Goal: Information Seeking & Learning: Learn about a topic

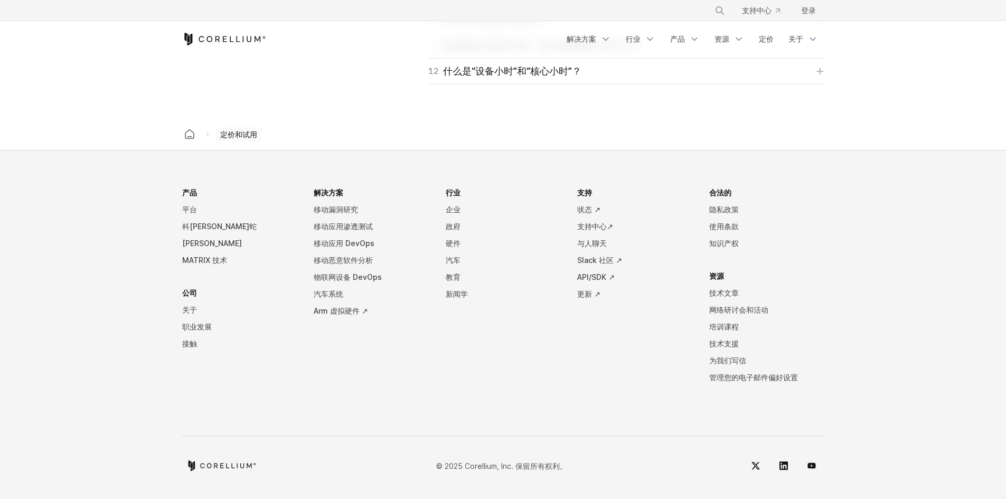
scroll to position [1805, 0]
click at [347, 387] on li "解决方案 移动漏洞研究 移动应用渗透测试 移动应用 DevOps 移动恶意软件分析 物联网设备 DevOps 汽车系统 Arm 虚拟硬件 ↗" at bounding box center [371, 293] width 115 height 218
click at [407, 382] on li "解决方案 移动漏洞研究 移动应用渗透测试 移动应用 DevOps 移动恶意软件分析 物联网设备 DevOps 汽车系统 Arm 虚拟硬件 ↗" at bounding box center [371, 293] width 115 height 218
click at [452, 383] on li "行业 企业 政府 硬件 汽车 教育 新闻学" at bounding box center [503, 293] width 115 height 218
click at [796, 36] on font "关于" at bounding box center [796, 38] width 15 height 9
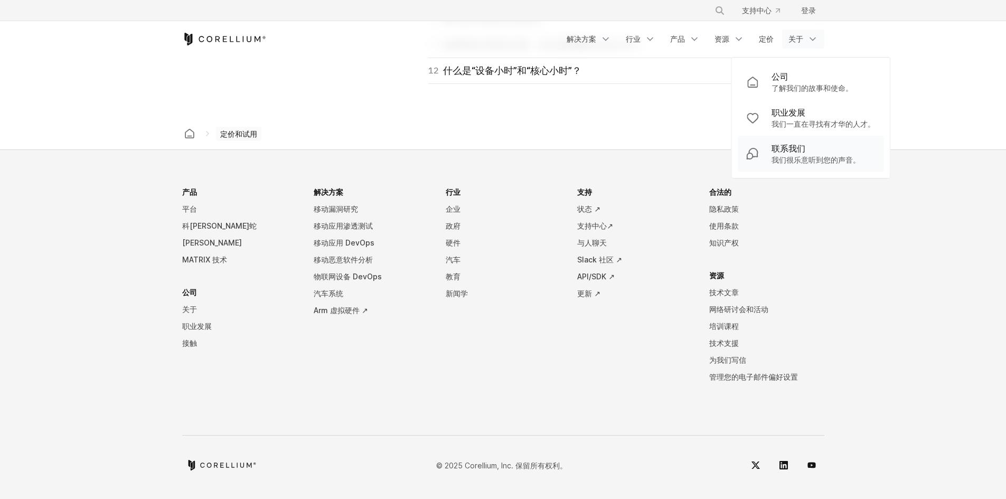
click at [792, 151] on font "联系我们" at bounding box center [789, 148] width 34 height 11
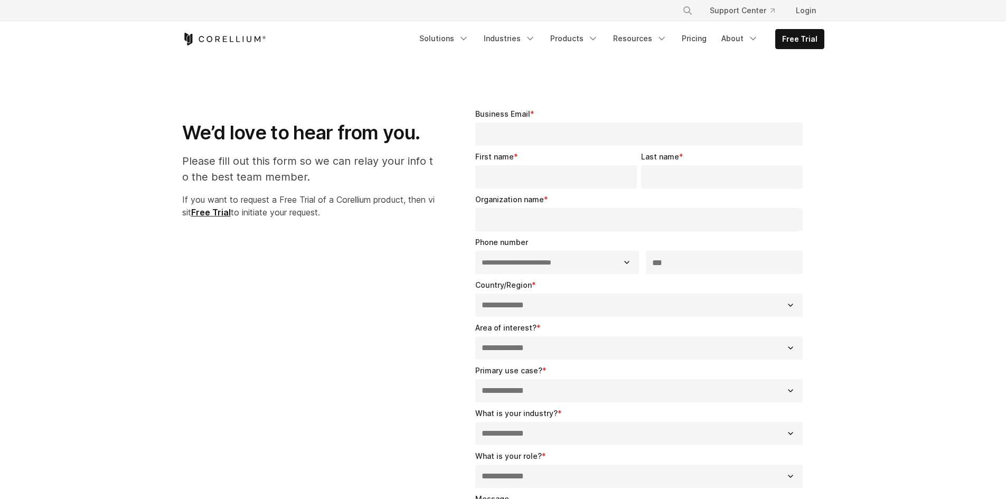
select select "**"
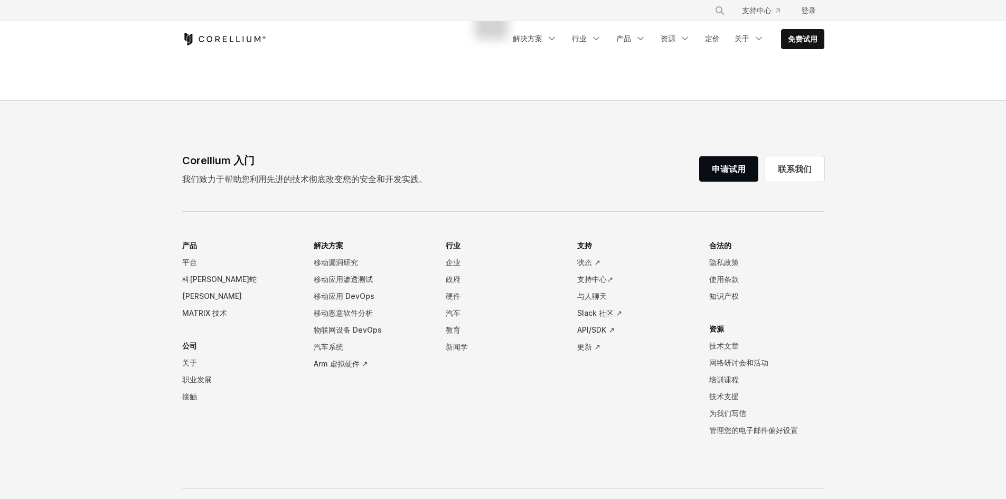
scroll to position [695, 0]
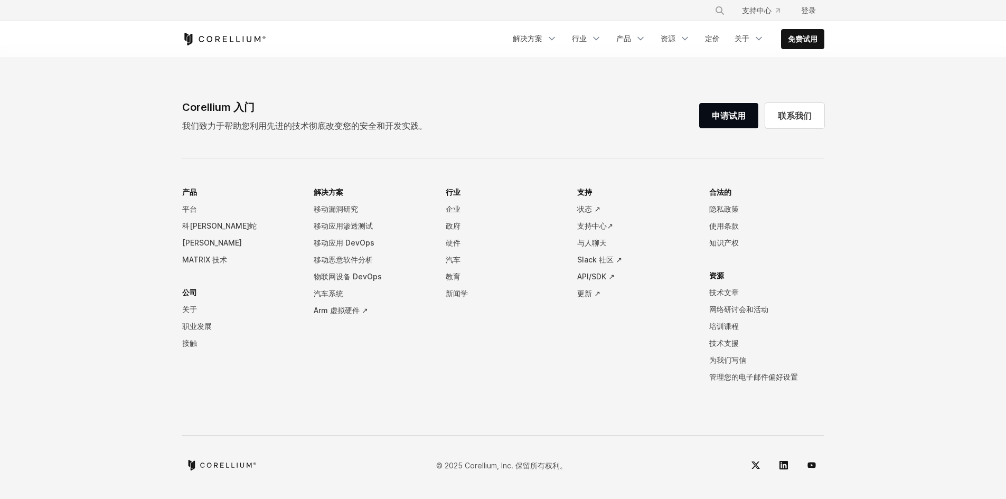
click at [445, 338] on ul "产品 平台 科雷利姆·蝰蛇 科雷利姆·法尔肯 MATRIX 技术 公司 关于 职业发展 接触 解决方案 移动漏洞研究 移动应用渗透测试 移动应用 DevOps…" at bounding box center [503, 293] width 642 height 218
click at [856, 149] on footer "Corellium 入门 我们致力于帮助您利用先进的技术彻底改变您的安全和开发实践。 申请试用 联系我们 产品 平台 科雷利姆·蝰蛇 科雷利姆·法尔肯 MAT…" at bounding box center [503, 273] width 1006 height 451
click at [792, 116] on font "联系我们" at bounding box center [795, 115] width 34 height 11
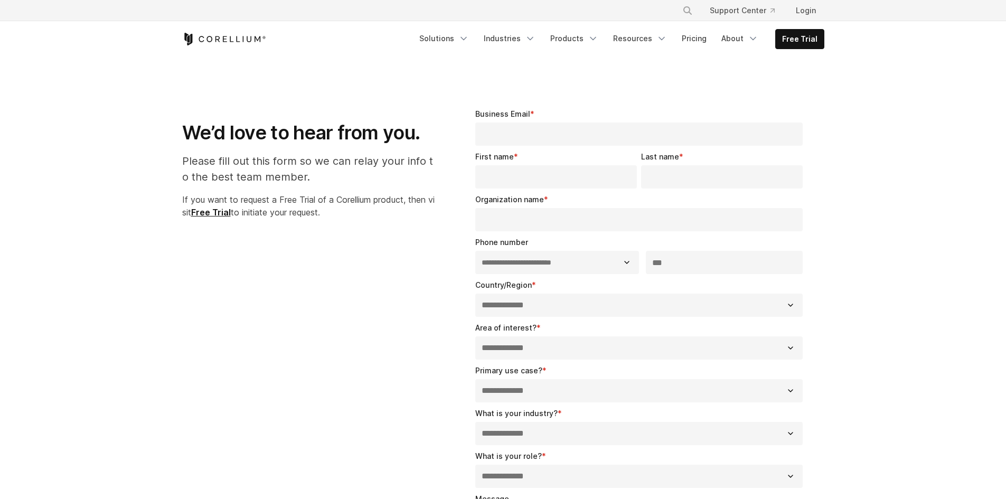
select select "**"
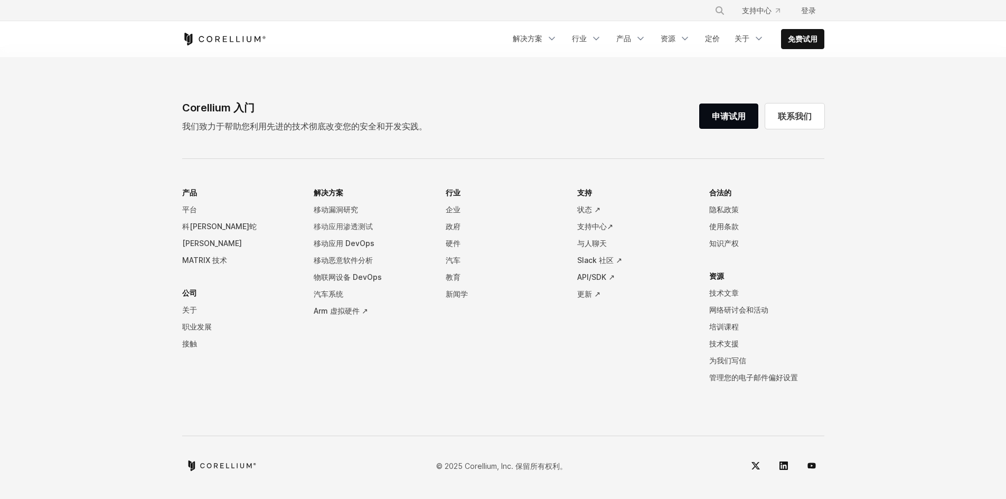
scroll to position [695, 0]
click at [381, 400] on li "解决方案 移动漏洞研究 移动应用渗透测试 移动应用 DevOps 移动恶意软件分析 物联网设备 DevOps 汽车系统 Arm 虚拟硬件 ↗" at bounding box center [371, 293] width 115 height 218
click at [692, 411] on div "Corellium 入门 我们致力于帮助您利用先进的技术彻底改变您的安全和开发实践。 申请试用 联系我们 产品 平台 科雷利姆·蝰蛇 科雷利姆·法尔肯 MAT…" at bounding box center [503, 288] width 663 height 379
click at [534, 136] on div "Corellium 入门 我们致力于帮助您利用先进的技术彻底改变您的安全和开发实践。 申请试用 联系我们 产品 平台 科雷利姆·蝰蛇 科雷利姆·法尔肯 MAT…" at bounding box center [503, 288] width 663 height 379
click at [489, 402] on div "Corellium 入门 我们致力于帮助您利用先进的技术彻底改变您的安全和开发实践。 申请试用 联系我们 产品 平台 科雷利姆·蝰蛇 科雷利姆·法尔肯 MAT…" at bounding box center [503, 288] width 663 height 379
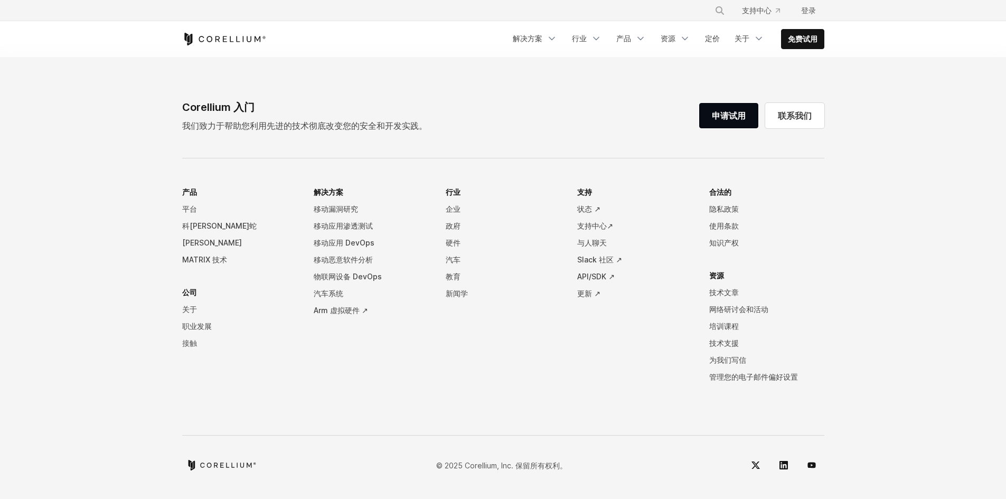
click at [185, 343] on font "接触" at bounding box center [189, 343] width 15 height 9
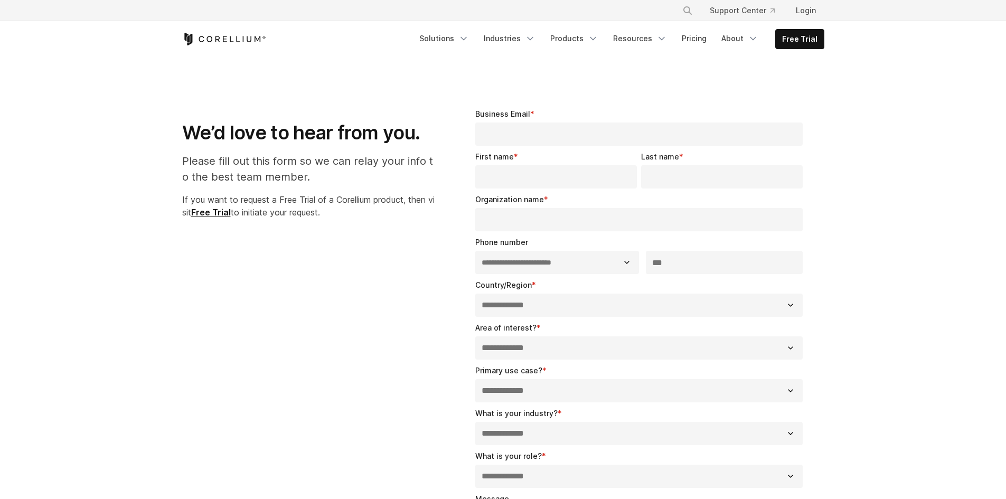
select select "**"
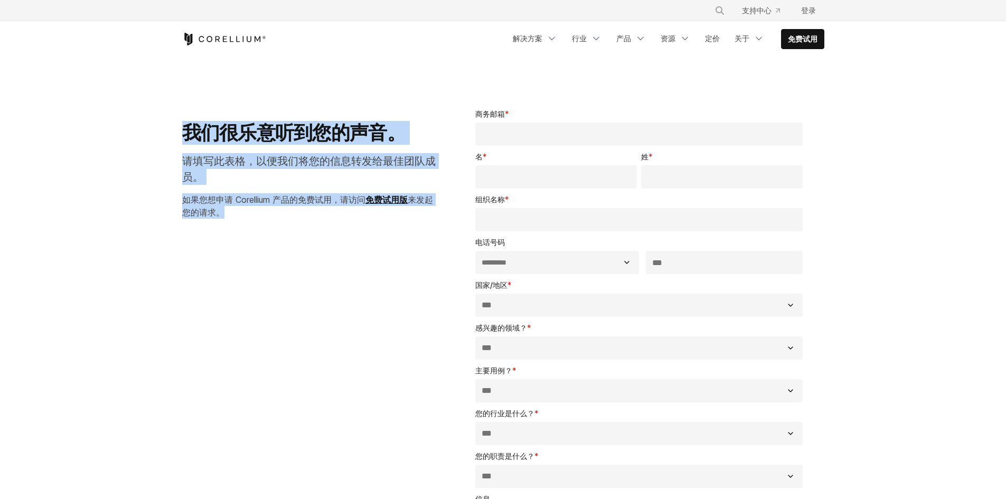
drag, startPoint x: 184, startPoint y: 136, endPoint x: 250, endPoint y: 210, distance: 98.4
click at [250, 210] on div "我们很乐意听到您的声音。 请填写此表格，以便我们将您的信息转发给最佳团队成员。 如果您想申请 Corellium 产品的免费试用，请访问 免费试用版 来发起您…" at bounding box center [309, 159] width 255 height 119
click at [255, 217] on p "如果您想申请 Corellium 产品的免费试用，请访问 免费试用版 来发起您的请求。" at bounding box center [309, 205] width 255 height 25
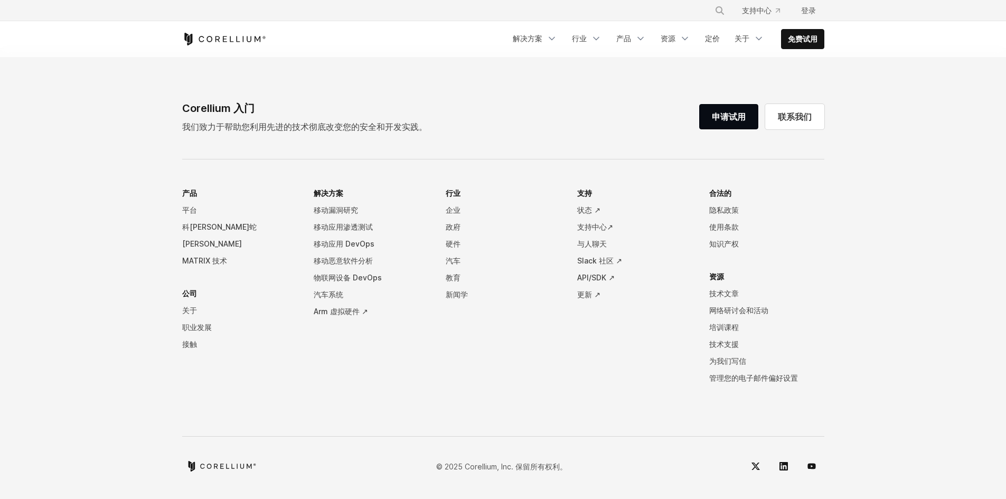
scroll to position [695, 0]
click at [291, 398] on li "产品 平台 科雷利姆·蝰蛇 科雷利姆·法尔肯 MATRIX 技术 公司 关于 职业发展 接触" at bounding box center [239, 293] width 115 height 218
click at [190, 307] on font "关于" at bounding box center [189, 309] width 15 height 9
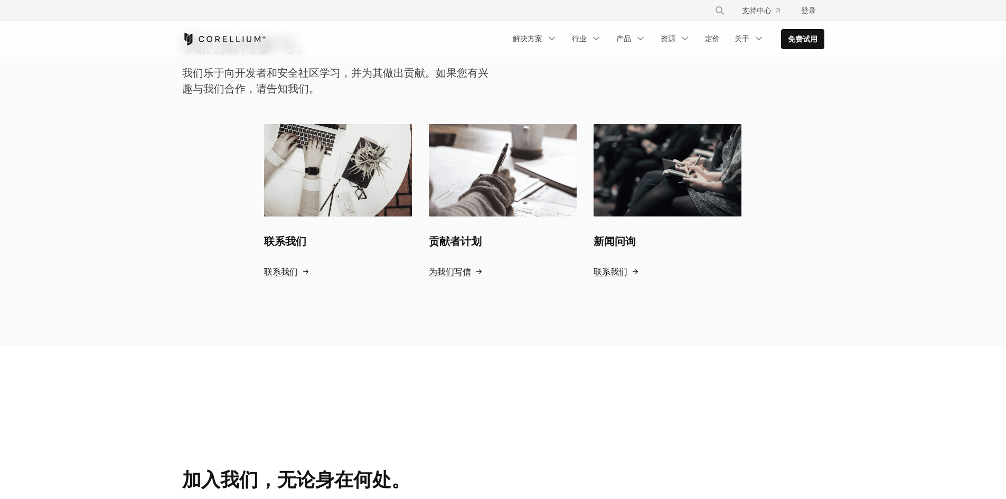
scroll to position [1057, 0]
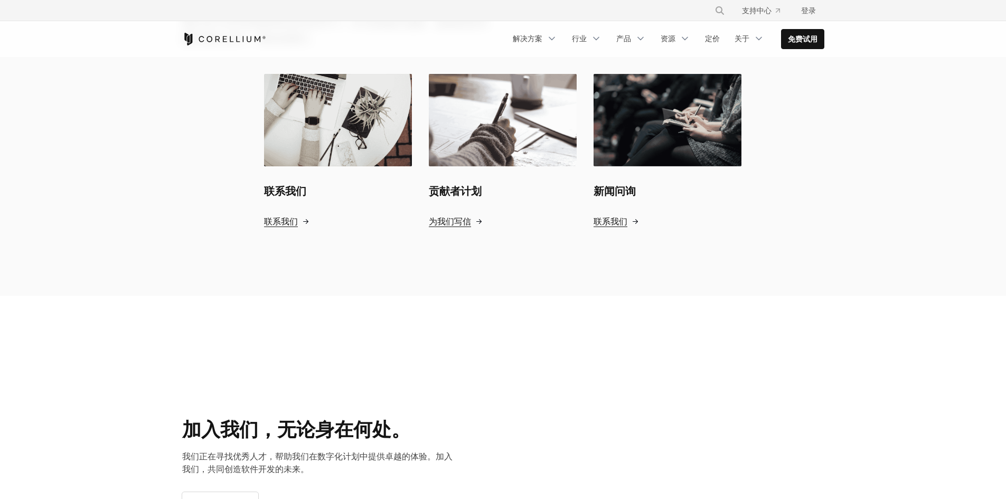
click at [286, 221] on font "联系我们" at bounding box center [281, 221] width 34 height 11
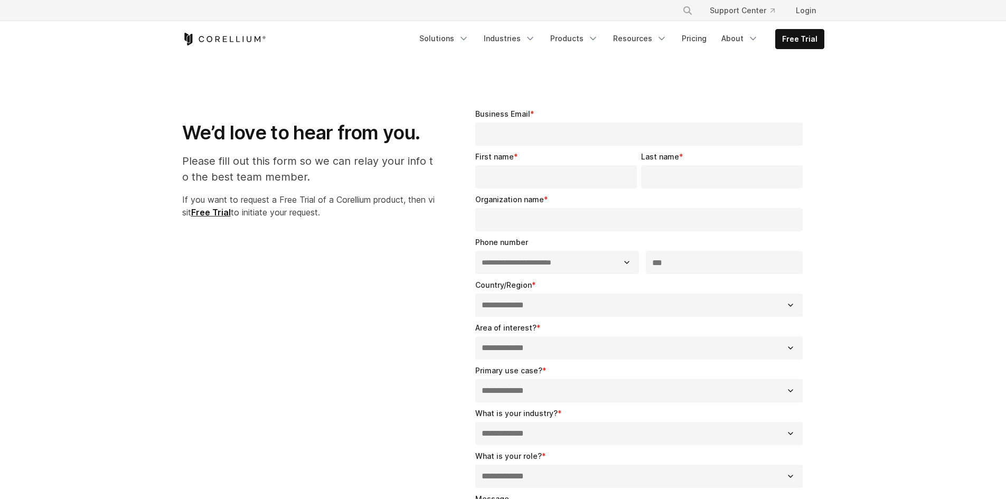
select select "**"
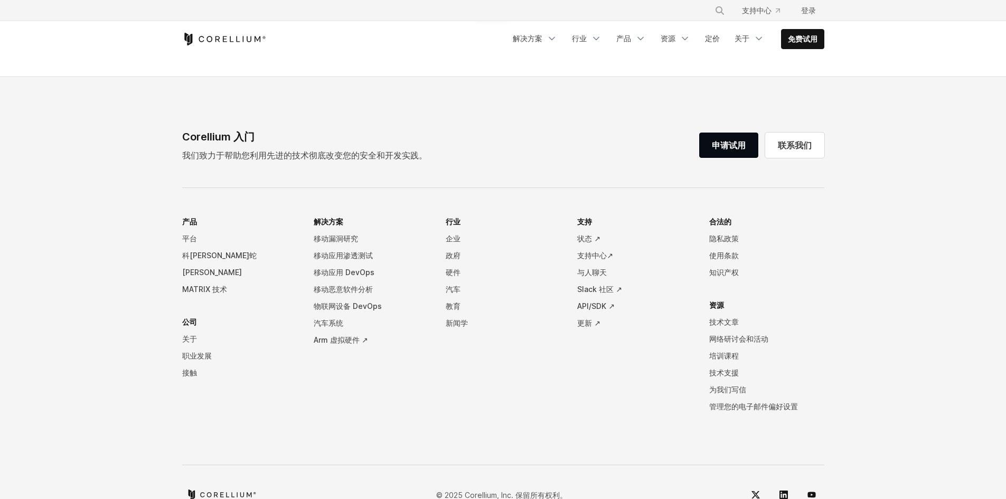
scroll to position [695, 0]
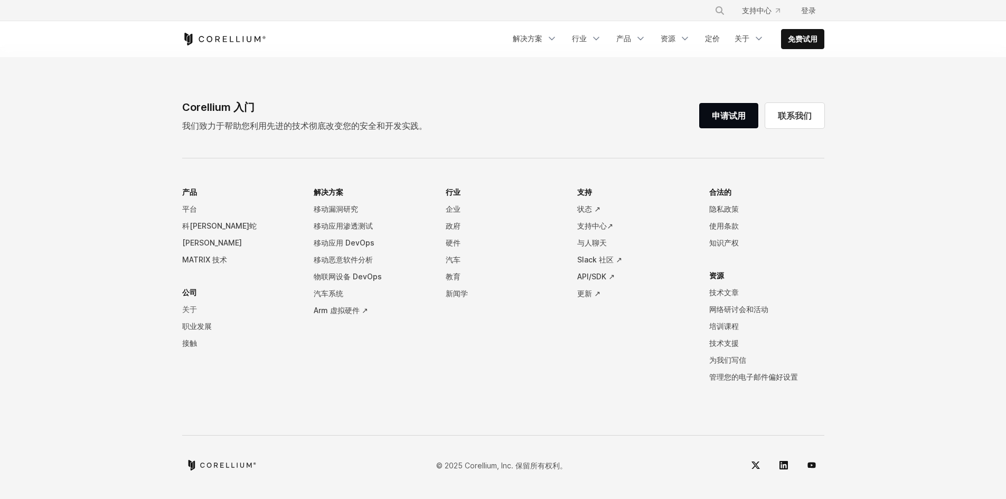
click at [185, 308] on font "关于" at bounding box center [189, 309] width 15 height 9
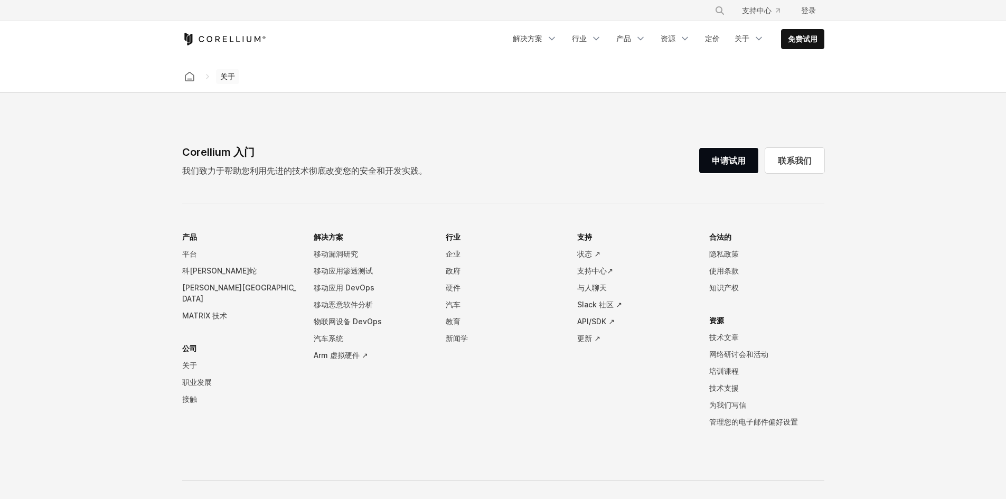
scroll to position [1689, 0]
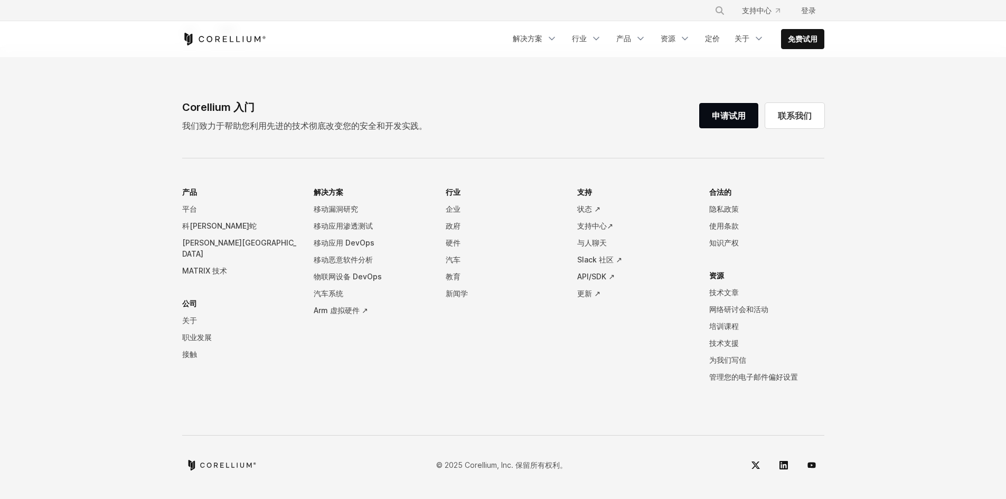
click at [325, 382] on li "解决方案 移动漏洞研究 移动应用渗透测试 移动应用 DevOps 移动恶意软件分析 物联网设备 DevOps 汽车系统 Arm 虚拟硬件 ↗" at bounding box center [371, 293] width 115 height 218
click at [185, 316] on font "关于" at bounding box center [189, 320] width 15 height 9
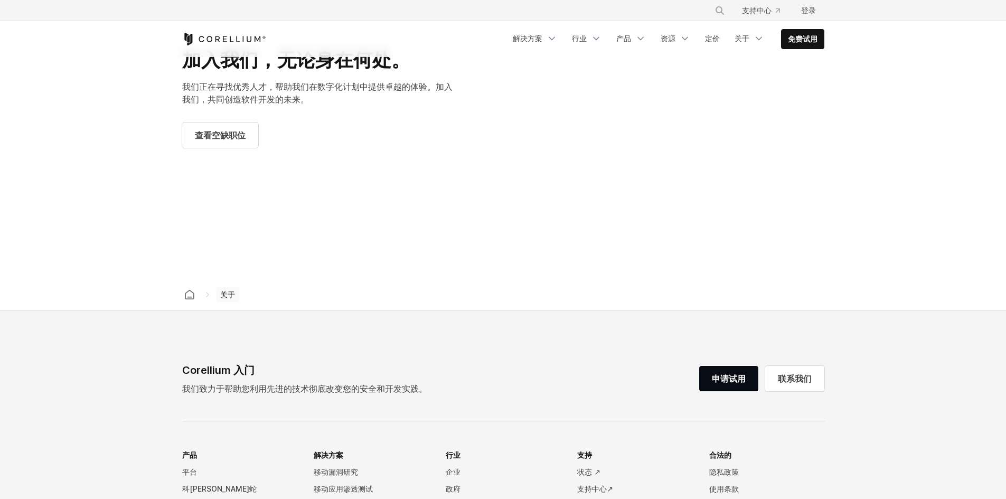
scroll to position [1689, 0]
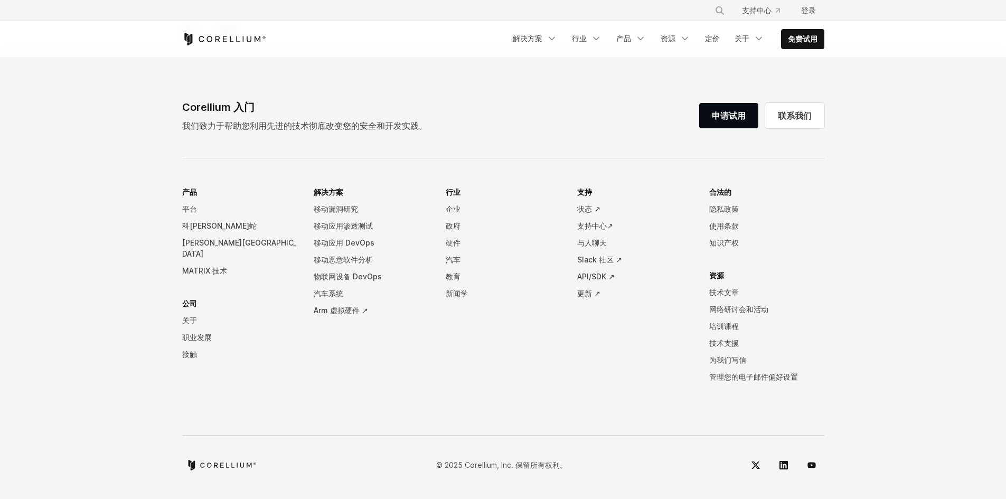
click at [190, 209] on font "平台" at bounding box center [189, 208] width 15 height 9
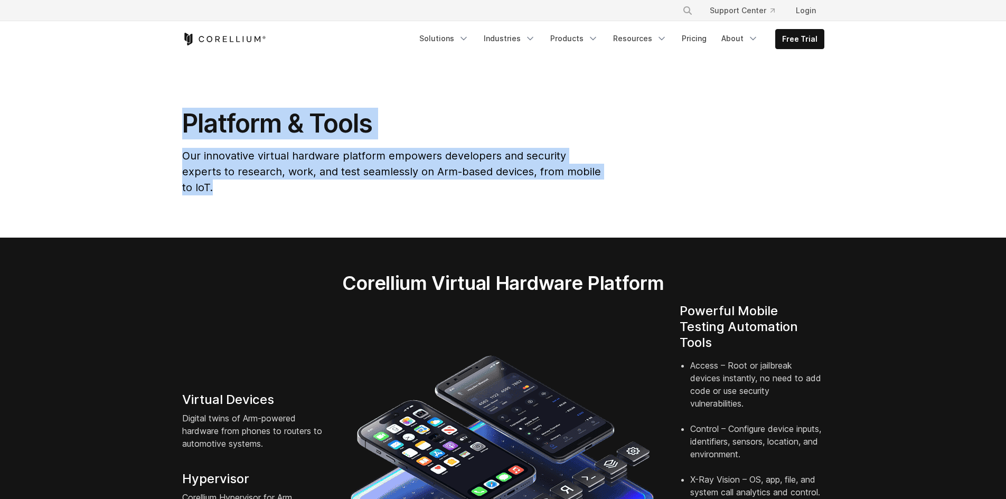
drag, startPoint x: 188, startPoint y: 120, endPoint x: 604, endPoint y: 173, distance: 420.1
click at [604, 173] on div "Platform & Tools Our innovative virtual hardware platform empowers developers a…" at bounding box center [393, 156] width 442 height 96
copy div "Platform & Tools Our innovative virtual hardware platform empowers developers a…"
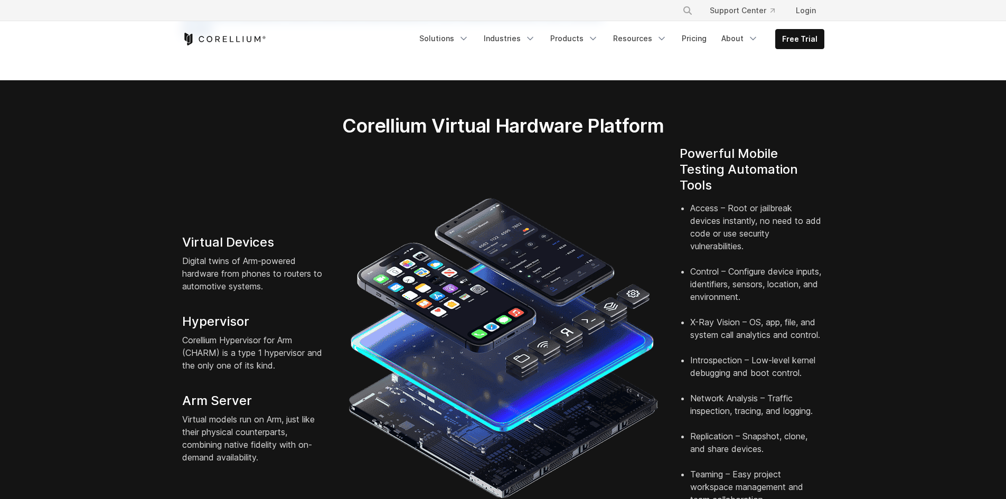
scroll to position [158, 0]
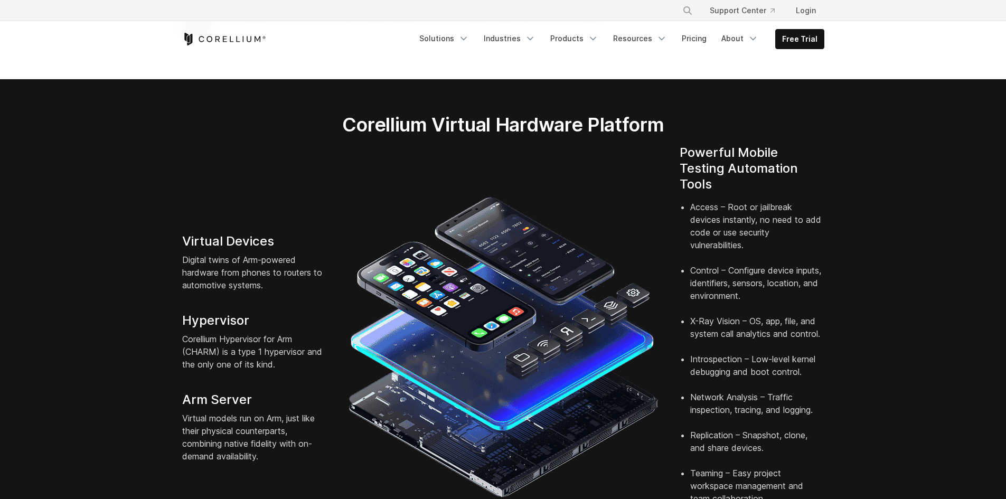
click at [755, 145] on h4 "Powerful Mobile Testing Automation Tools" at bounding box center [752, 169] width 145 height 48
click at [867, 212] on section "Corellium Virtual Hardware Platform Virtual Devices Digital twins of Arm-powere…" at bounding box center [503, 332] width 1006 height 506
click at [691, 146] on h4 "Powerful Mobile Testing Automation Tools" at bounding box center [752, 169] width 145 height 48
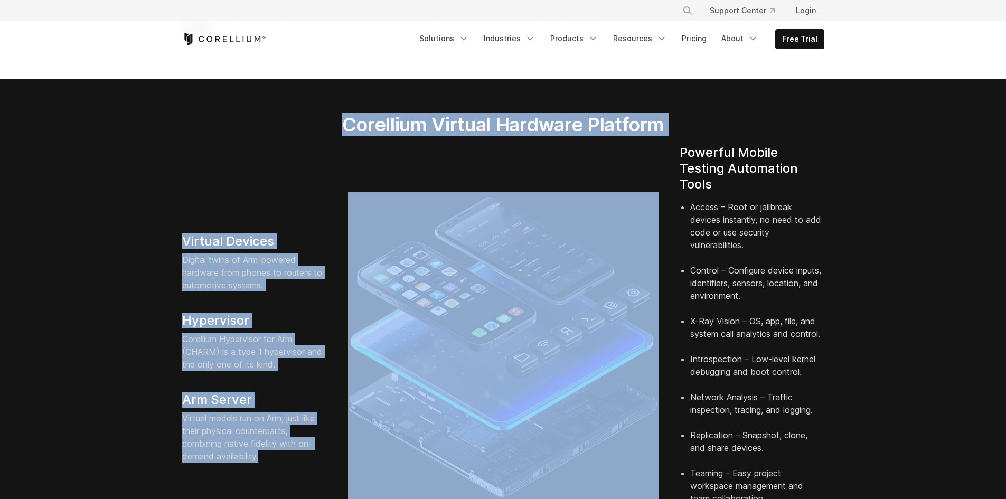
drag, startPoint x: 337, startPoint y: 104, endPoint x: 269, endPoint y: 441, distance: 343.8
click at [269, 441] on section "Corellium Virtual Hardware Platform Virtual Devices Digital twins of Arm-powere…" at bounding box center [503, 332] width 1006 height 506
copy section "Corellium Virtual Hardware Platform Virtual Devices Digital twins of Arm-powere…"
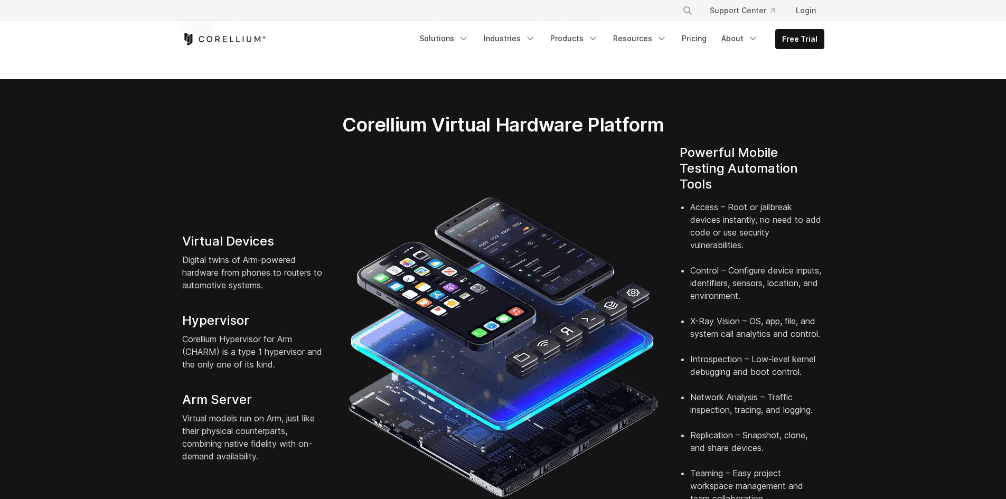
click at [740, 264] on li "Control – Configure device inputs, identifiers, sensors, location, and environm…" at bounding box center [757, 289] width 134 height 51
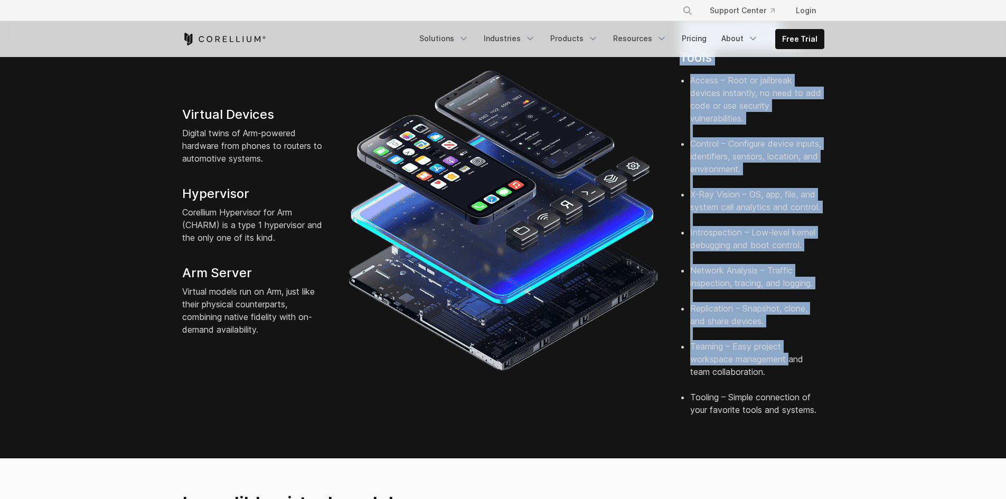
scroll to position [317, 0]
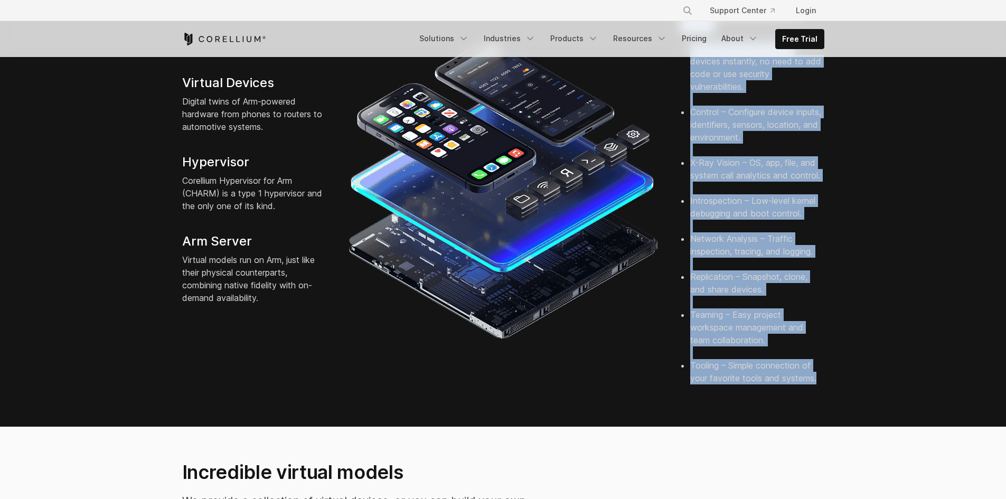
drag, startPoint x: 687, startPoint y: 141, endPoint x: 819, endPoint y: 366, distance: 261.2
click at [819, 366] on div "Powerful Mobile Testing Automation Tools Access – Root or jailbreak devices ins…" at bounding box center [752, 189] width 166 height 407
copy div "Powerful Mobile Testing Automation Tools Access – Root or jailbreak devices ins…"
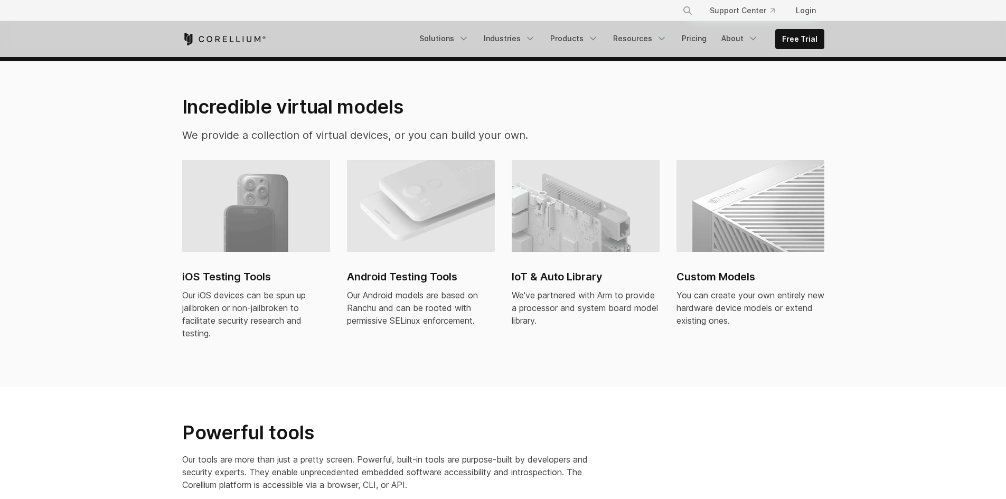
scroll to position [687, 0]
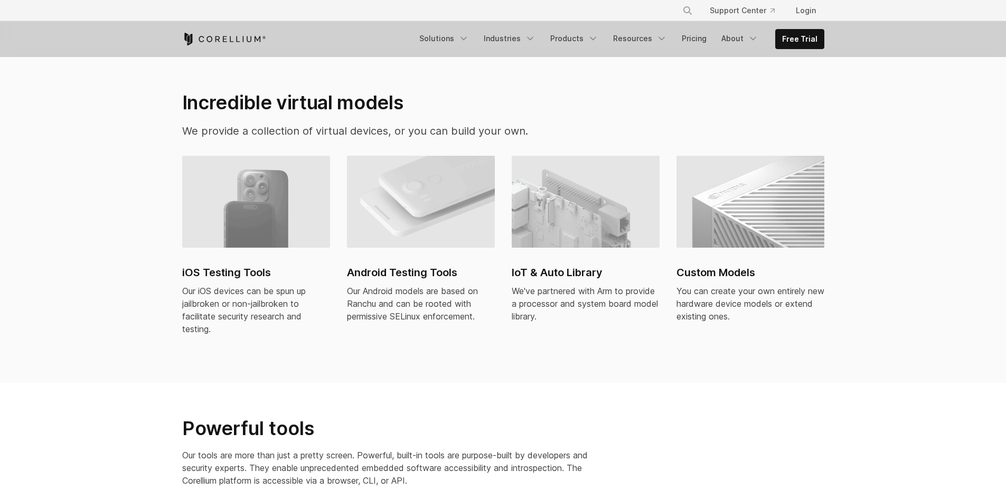
click at [709, 418] on div "Powerful tools Our tools are more than just a pretty screen. Powerful, built-in…" at bounding box center [503, 456] width 663 height 79
click at [710, 345] on div "iOS Testing Tools Our iOS devices can be spun up jailbroken or non-jailbroken t…" at bounding box center [503, 265] width 663 height 219
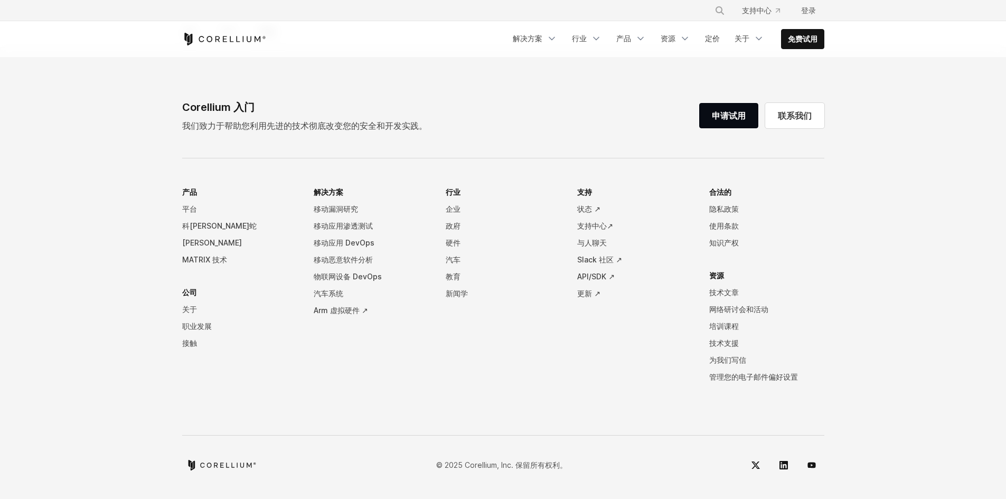
scroll to position [4976, 0]
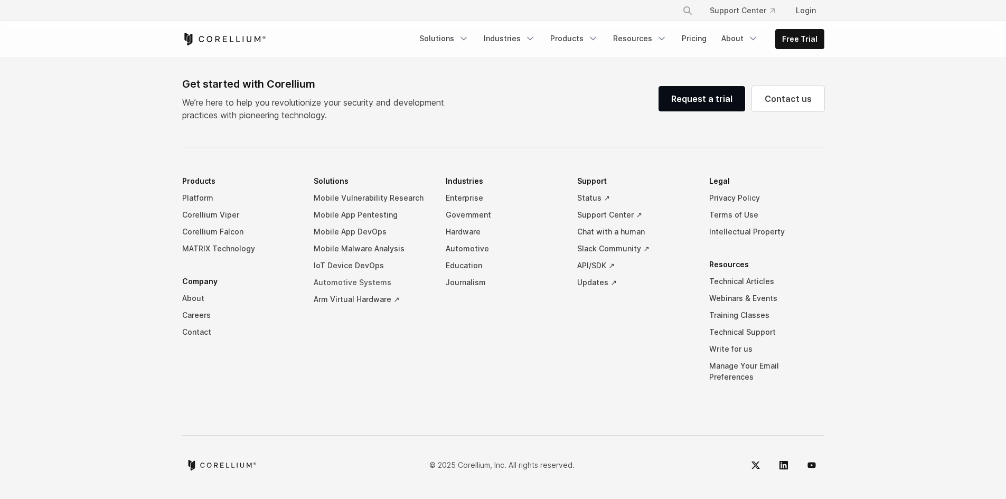
drag, startPoint x: 308, startPoint y: 211, endPoint x: 384, endPoint y: 318, distance: 130.7
click at [384, 318] on ul "Products Platform Corellium Viper Corellium Falcon MATRIX Technology Company Ab…" at bounding box center [503, 287] width 642 height 229
drag, startPoint x: 314, startPoint y: 212, endPoint x: 398, endPoint y: 304, distance: 124.9
click at [398, 304] on li "Solutions Mobile Vulnerability Research Mobile App Pentesting Mobile App DevOps…" at bounding box center [371, 240] width 115 height 135
drag, startPoint x: 300, startPoint y: 201, endPoint x: 452, endPoint y: 385, distance: 238.2
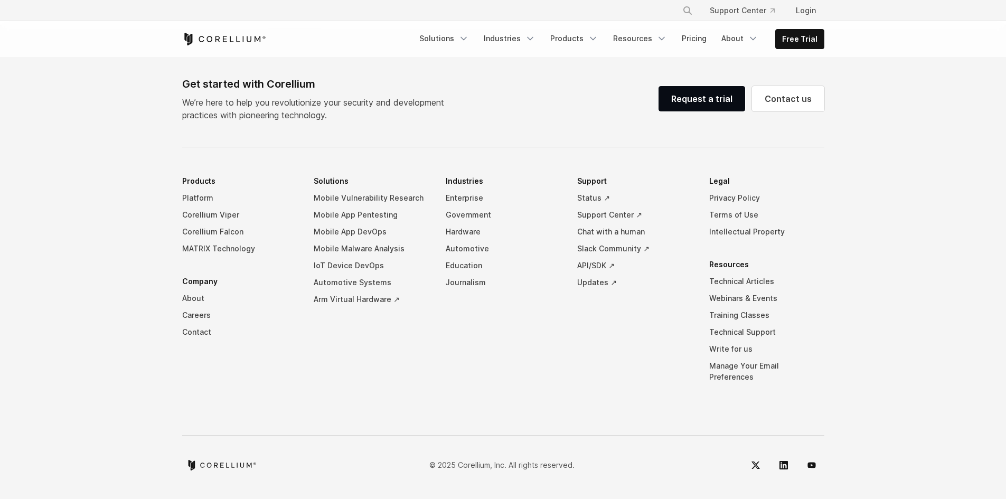
click at [434, 396] on div "Get started with Corellium We’re here to help you revolutionize your security a…" at bounding box center [503, 277] width 663 height 402
drag, startPoint x: 441, startPoint y: 210, endPoint x: 506, endPoint y: 317, distance: 125.2
click at [506, 317] on ul "Products Platform Corellium Viper Corellium Falcon MATRIX Technology Company Ab…" at bounding box center [503, 287] width 642 height 229
click at [463, 257] on link "Automotive" at bounding box center [503, 248] width 115 height 17
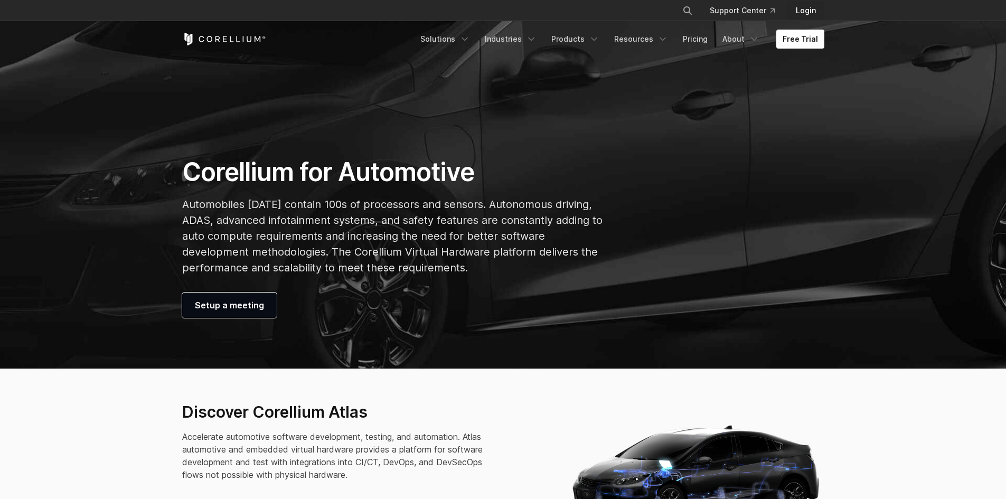
scroll to position [74, 0]
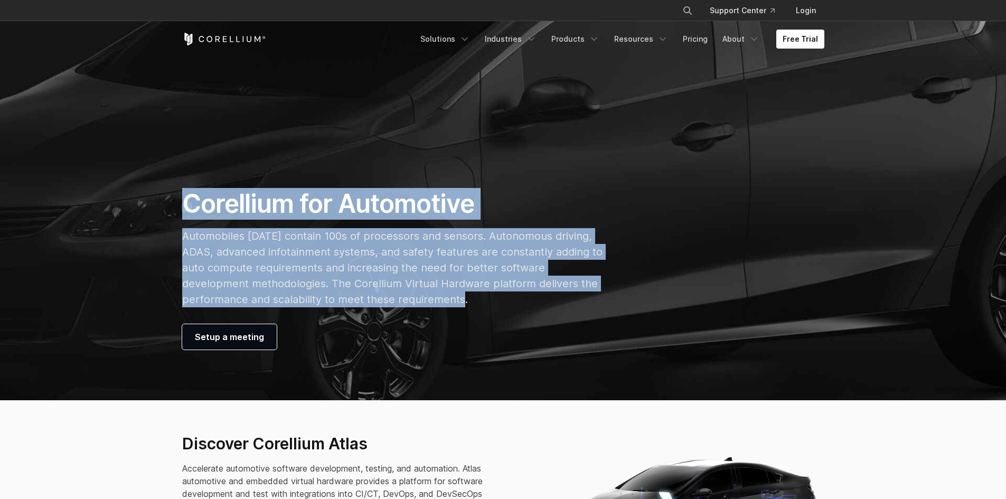
drag, startPoint x: 388, startPoint y: 241, endPoint x: 506, endPoint y: 294, distance: 128.9
click at [506, 294] on div "Corellium for Automotive Automobiles today contain 100s of processors and senso…" at bounding box center [393, 269] width 442 height 162
copy div "Corellium for Automotive Automobiles today contain 100s of processors and senso…"
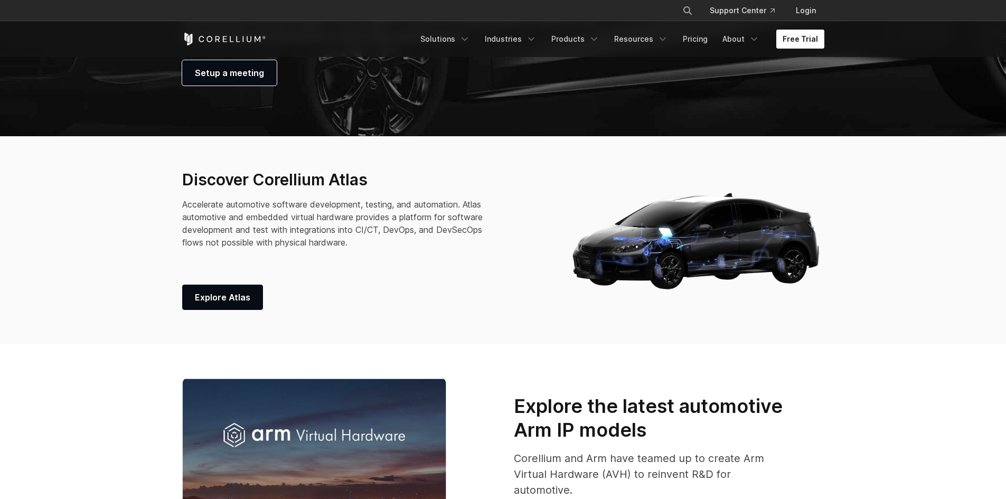
scroll to position [306, 0]
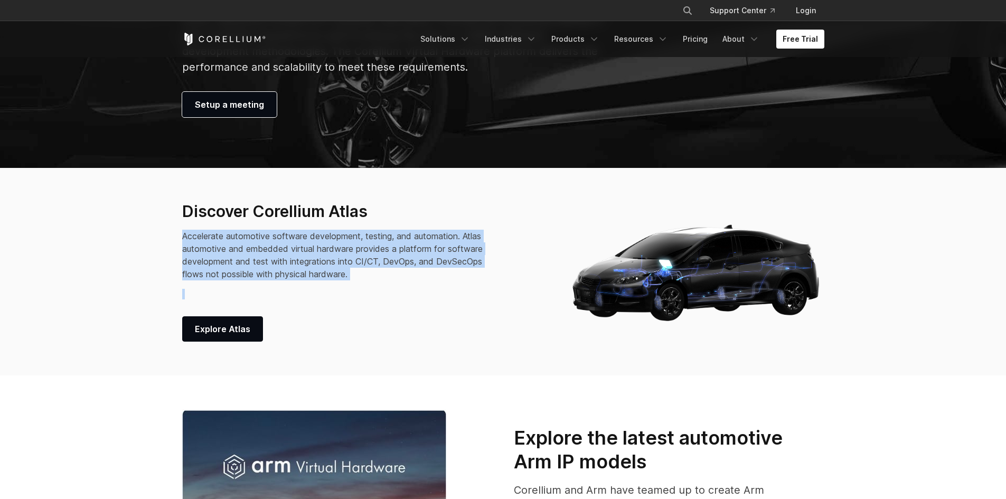
drag, startPoint x: 316, startPoint y: 251, endPoint x: 379, endPoint y: 282, distance: 69.2
click at [379, 282] on div "Discover Corellium Atlas Accelerate automotive software development, testing, a…" at bounding box center [365, 272] width 387 height 141
copy div "Accelerate automotive software development, testing, and automation. Atlas auto…"
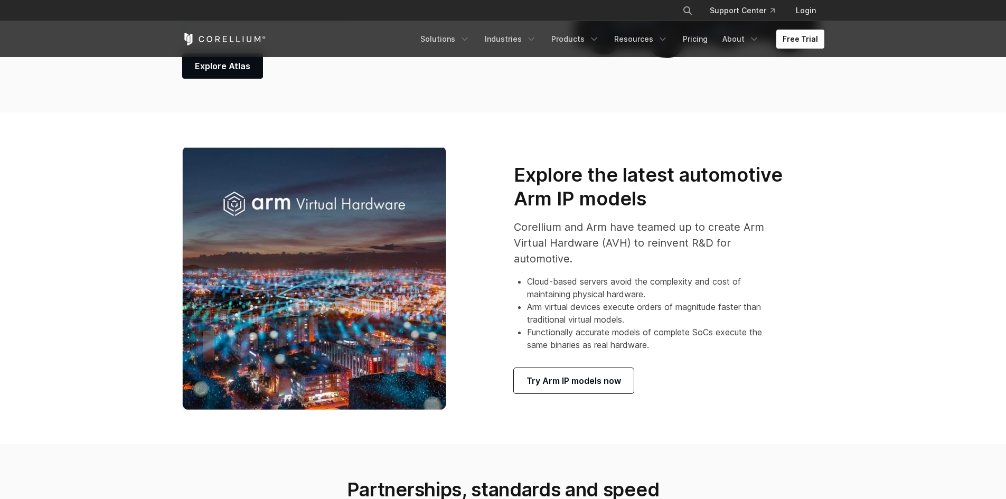
scroll to position [571, 0]
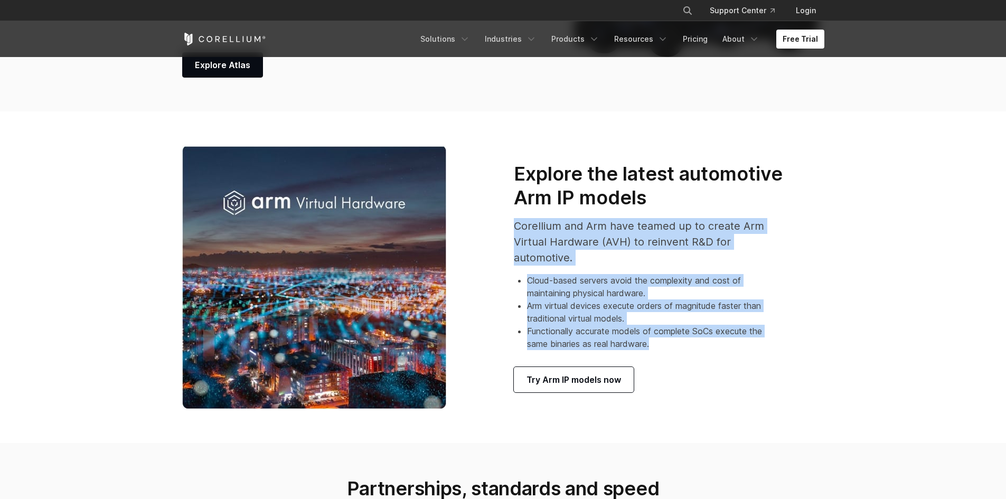
drag, startPoint x: 515, startPoint y: 226, endPoint x: 656, endPoint y: 344, distance: 184.5
click at [656, 344] on div "Explore the latest automotive Arm IP models Corellium and Arm have teamed up to…" at bounding box center [662, 277] width 296 height 230
copy div "Corellium and Arm have teamed up to create Arm Virtual Hardware (AVH) to reinve…"
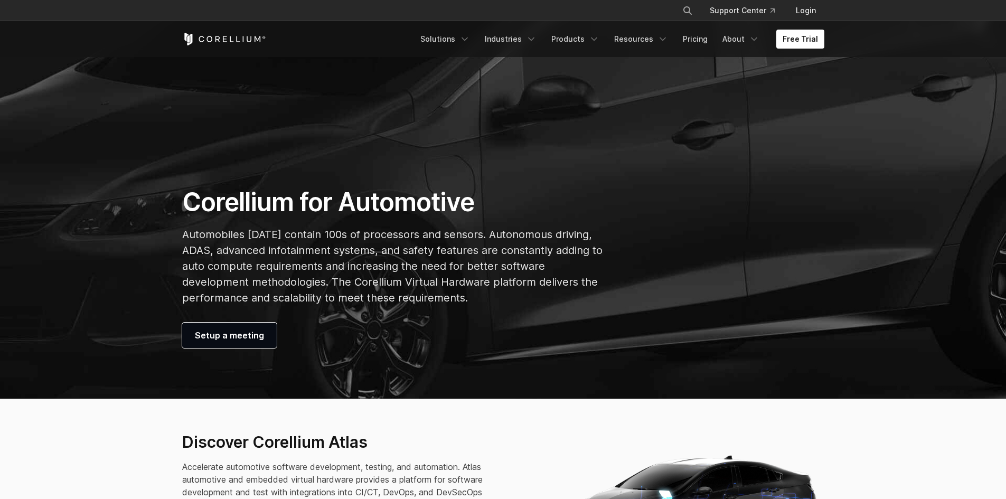
scroll to position [264, 0]
